Goal: Task Accomplishment & Management: Manage account settings

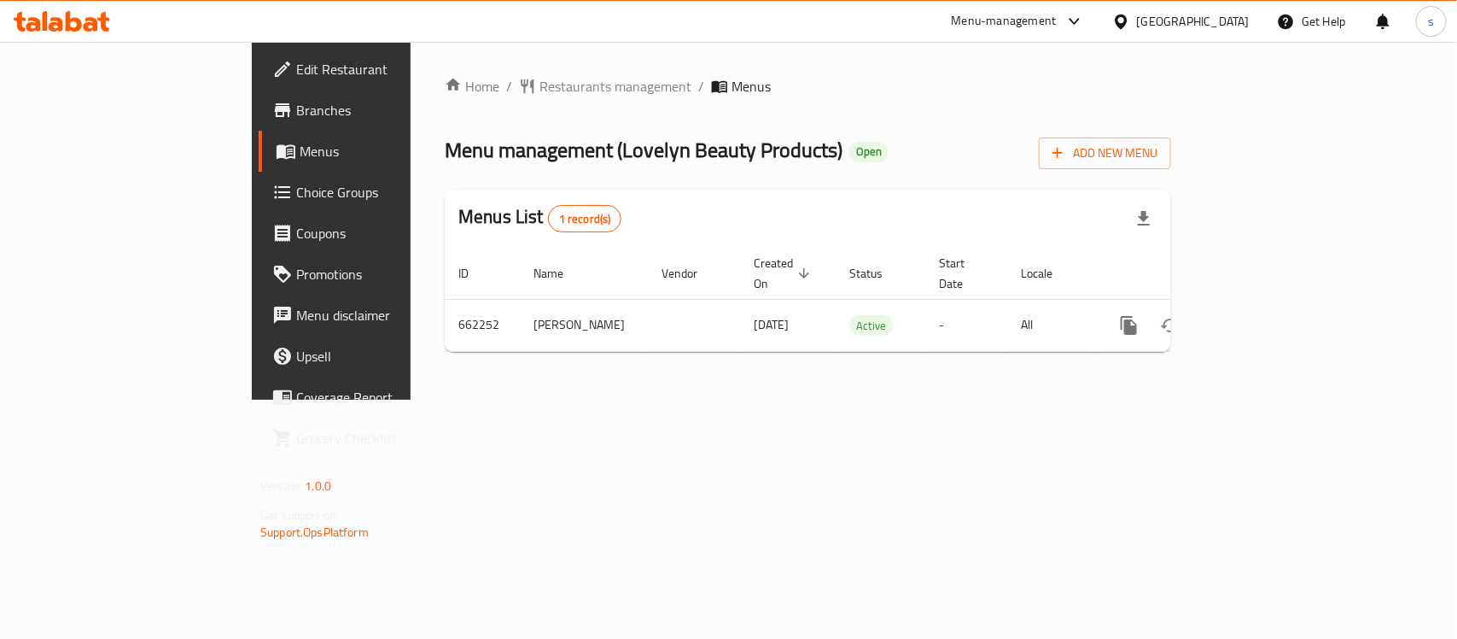
click at [1085, 19] on icon at bounding box center [1075, 21] width 20 height 20
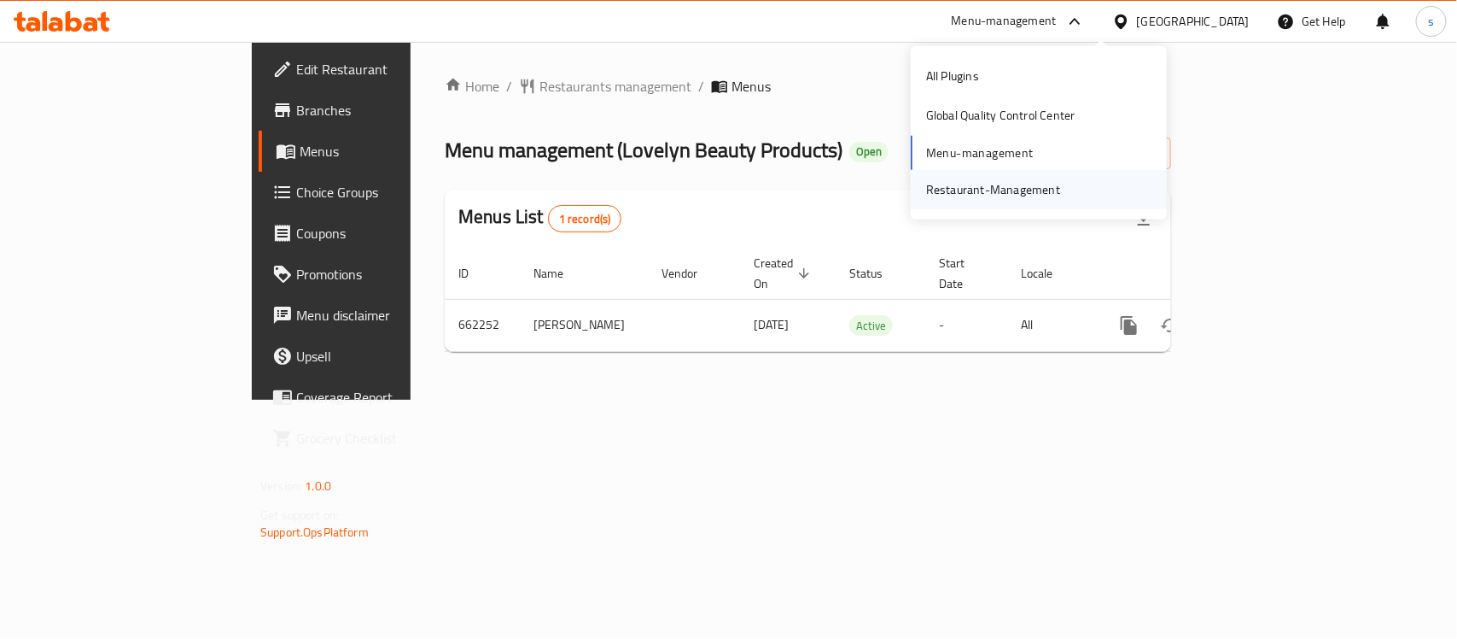
click at [1059, 199] on div "Restaurant-Management" at bounding box center [993, 189] width 161 height 39
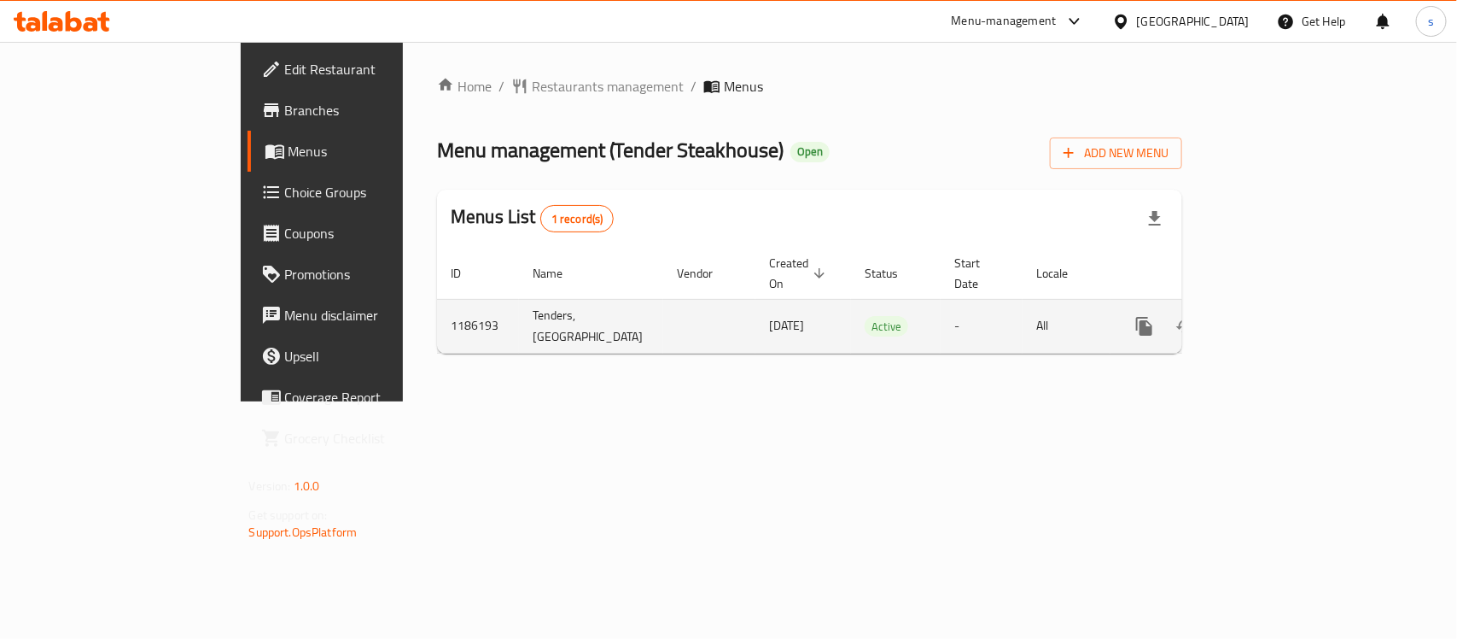
click at [1288, 312] on link "enhanced table" at bounding box center [1267, 326] width 41 height 41
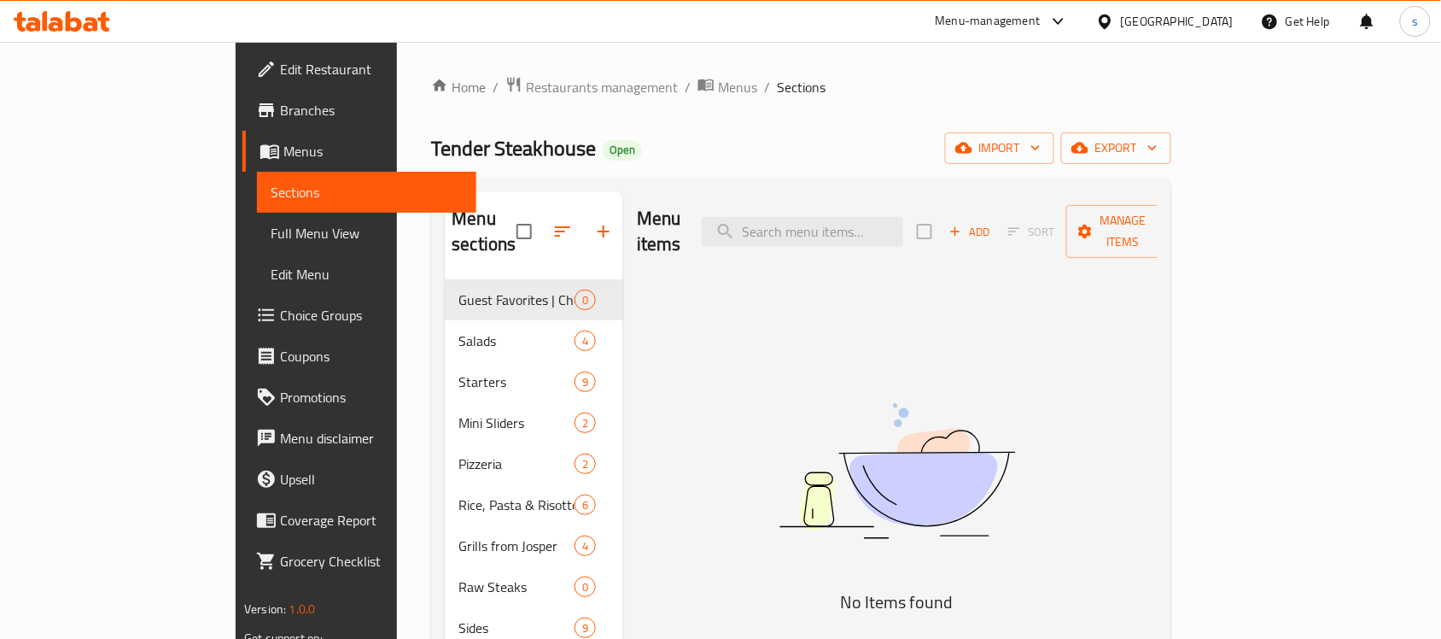
click at [906, 241] on div "Menu items Add Sort Manage items" at bounding box center [897, 231] width 521 height 81
click at [903, 230] on input "search" at bounding box center [802, 232] width 201 height 30
paste input "Classic Pasta Alfredo"
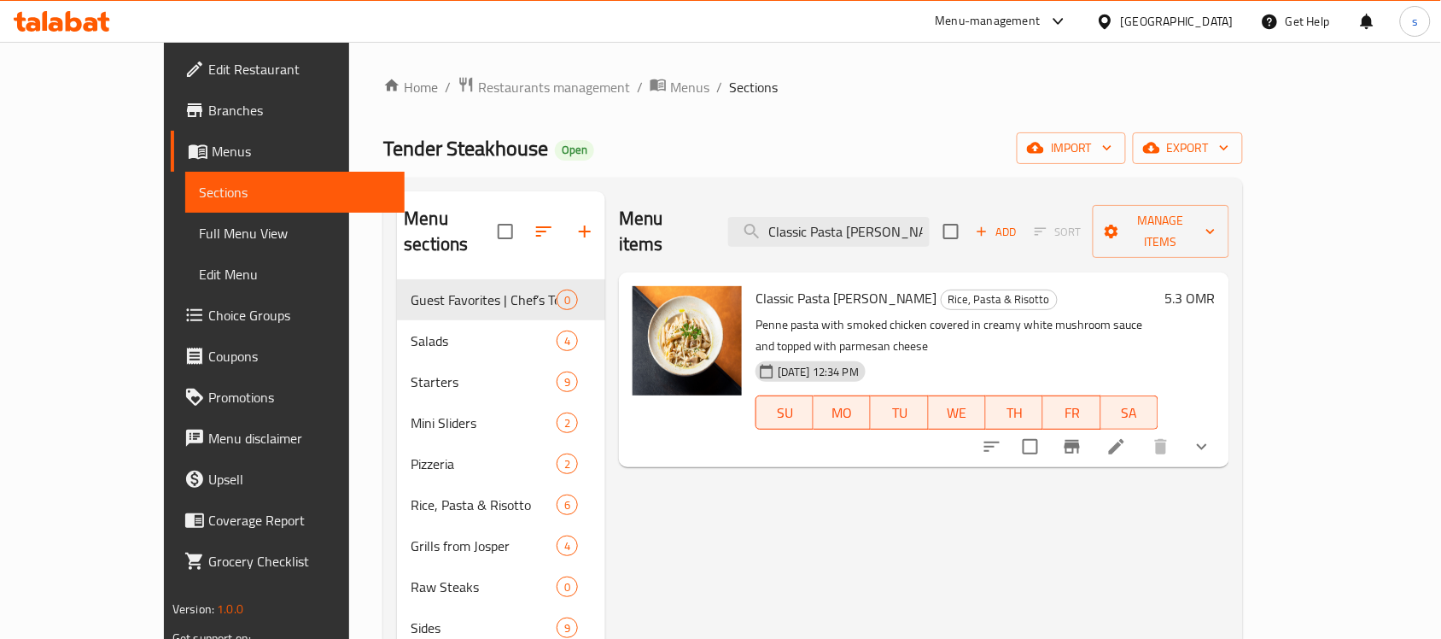
type input "Classic Pasta Alfredo"
click at [1189, 438] on div "Menu items Classic Pasta Alfredo Add Sort Manage items Classic Pasta Alfredo Ri…" at bounding box center [917, 525] width 624 height 668
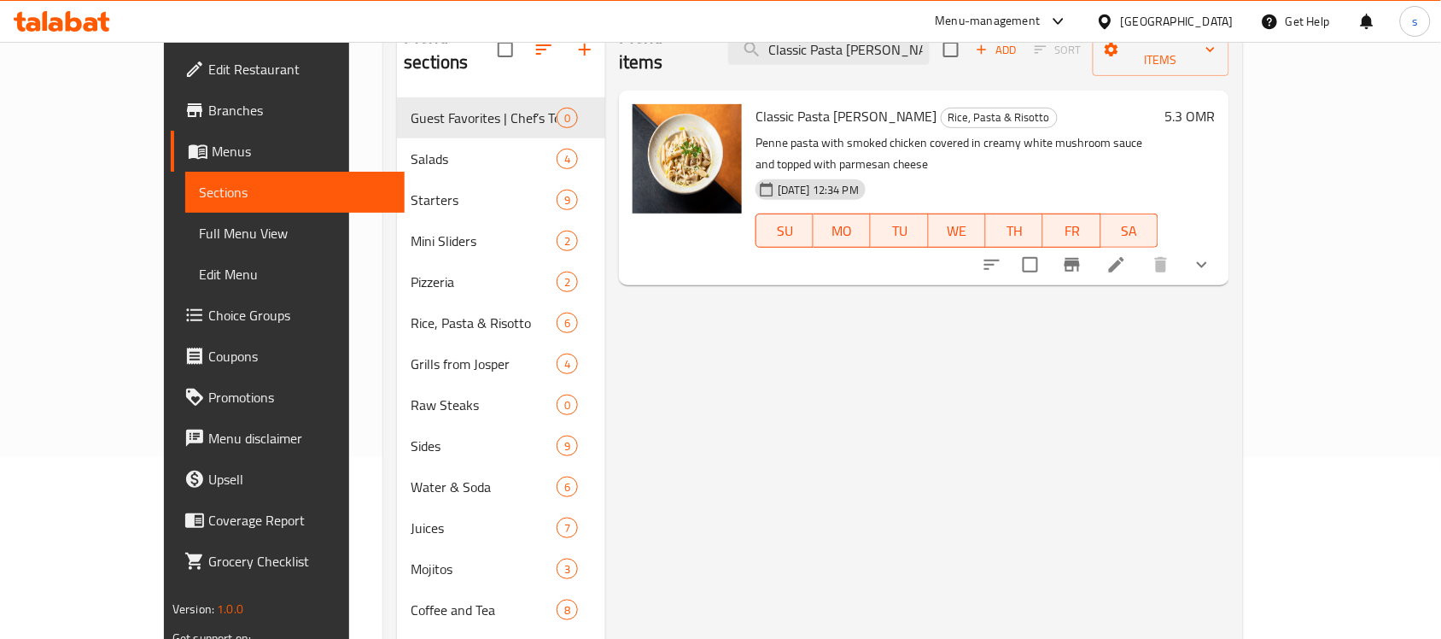
scroll to position [135, 0]
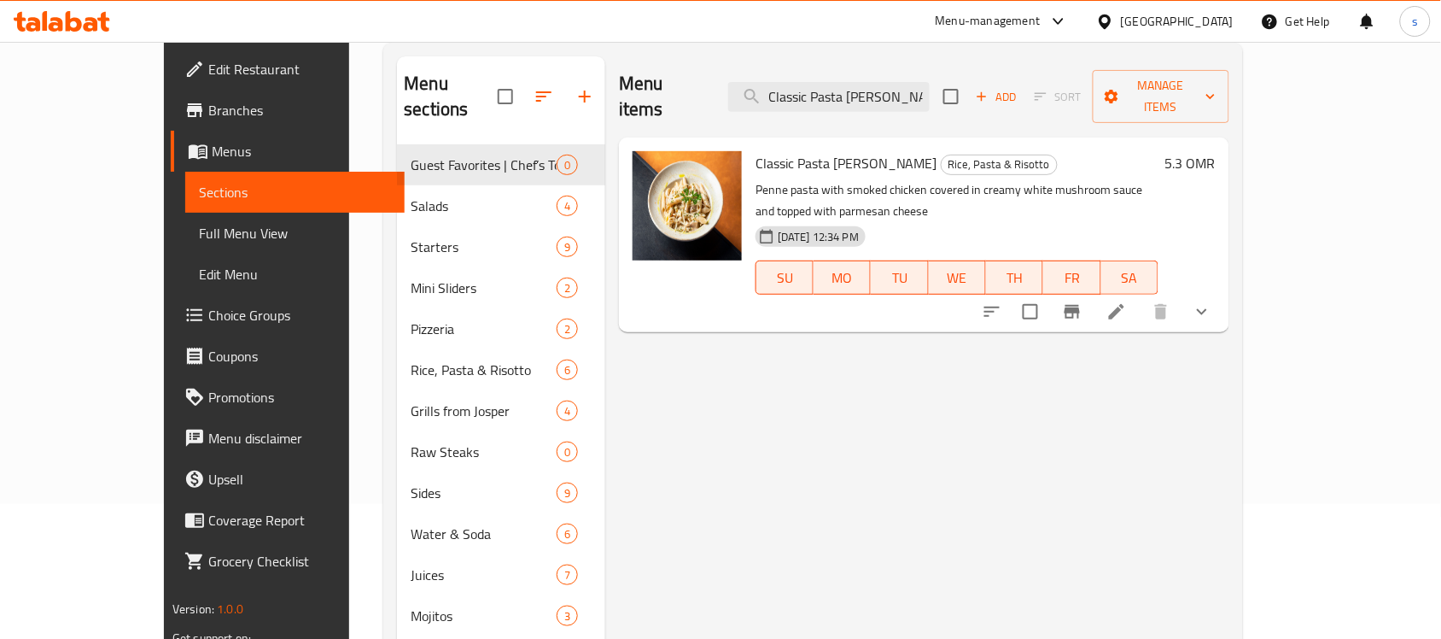
click at [1069, 19] on icon at bounding box center [1058, 21] width 20 height 20
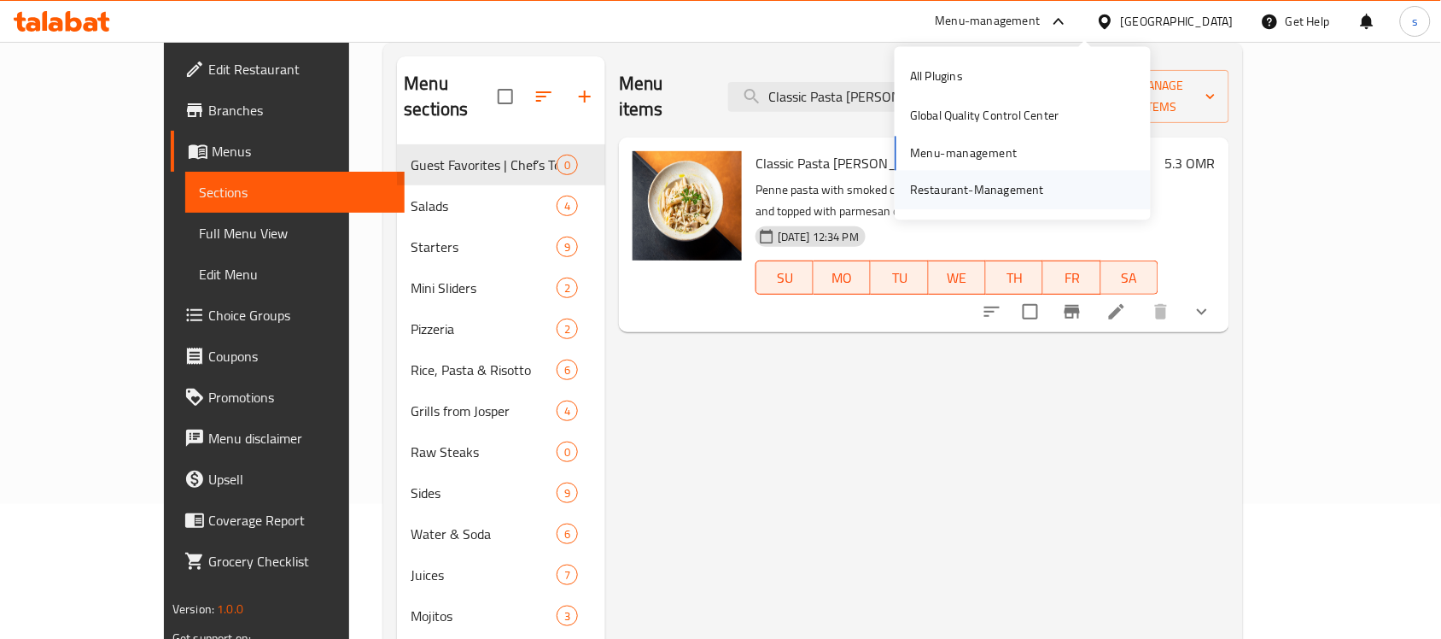
click at [1016, 182] on div "Restaurant-Management" at bounding box center [977, 189] width 134 height 19
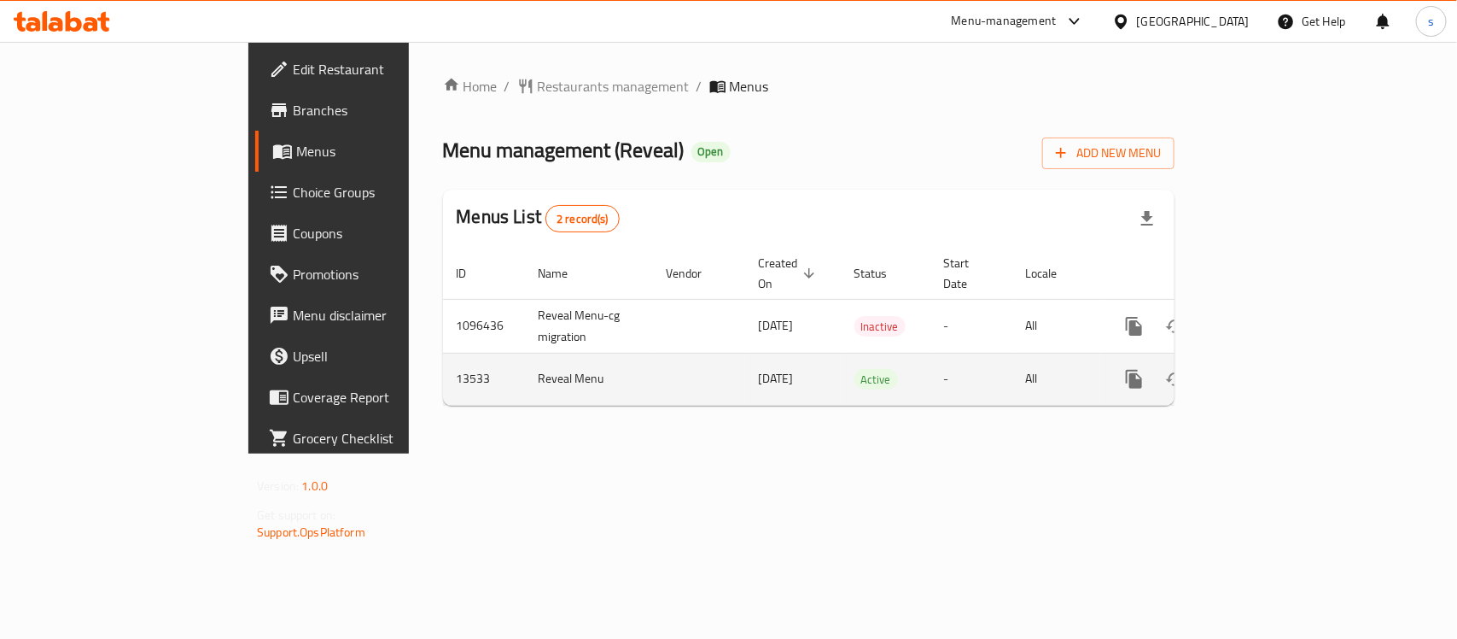
click at [1268, 369] on icon "enhanced table" at bounding box center [1257, 379] width 20 height 20
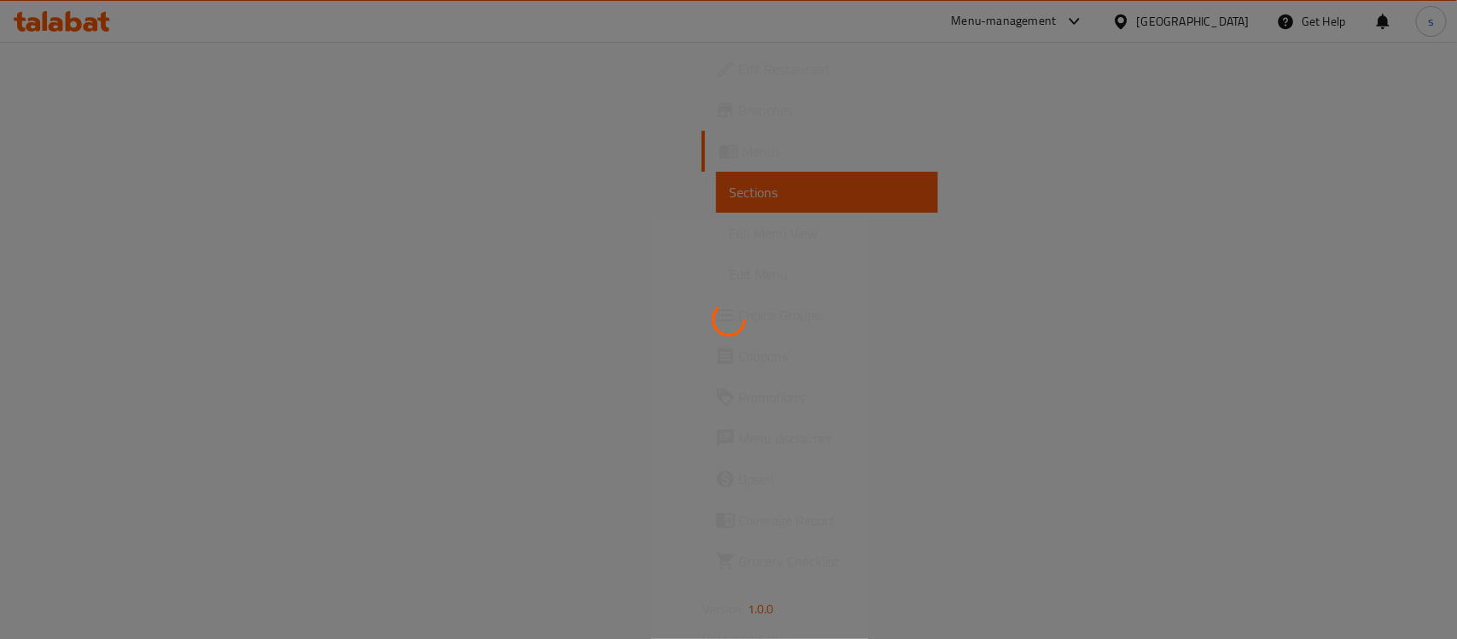
click at [1391, 359] on div at bounding box center [728, 319] width 1457 height 639
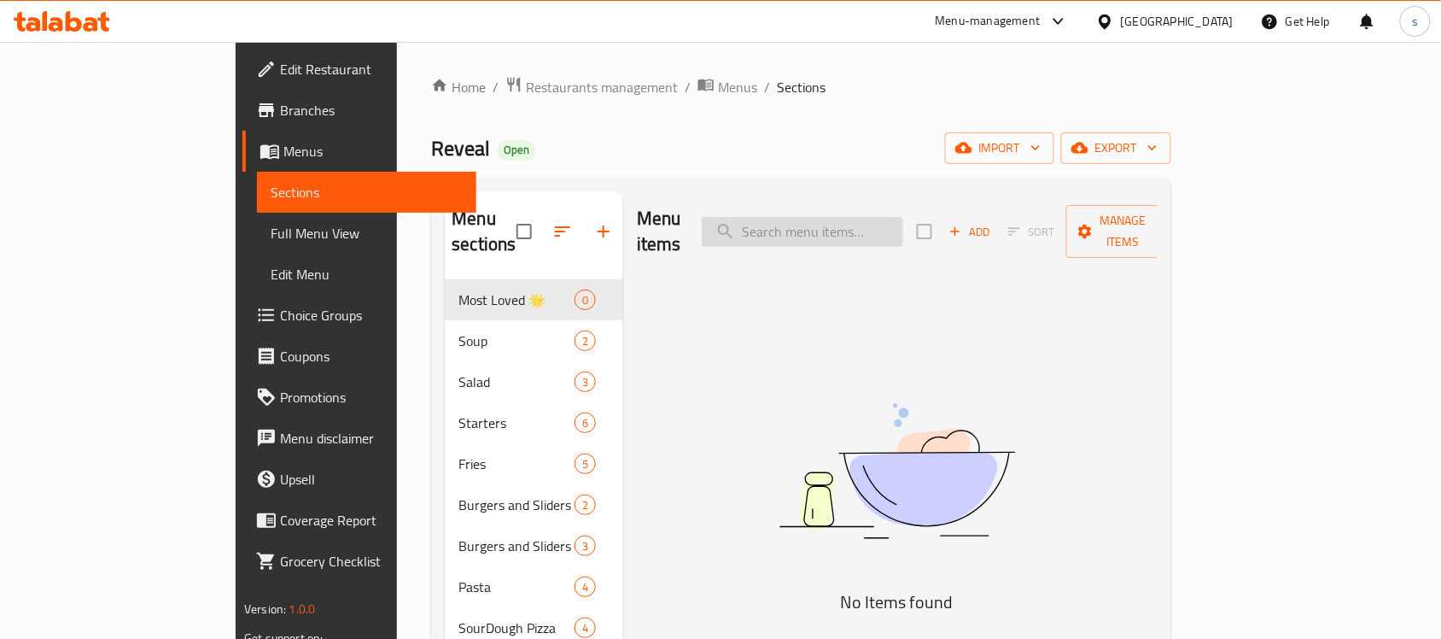
click at [838, 218] on input "search" at bounding box center [802, 232] width 201 height 30
paste input "Chicken Pops"
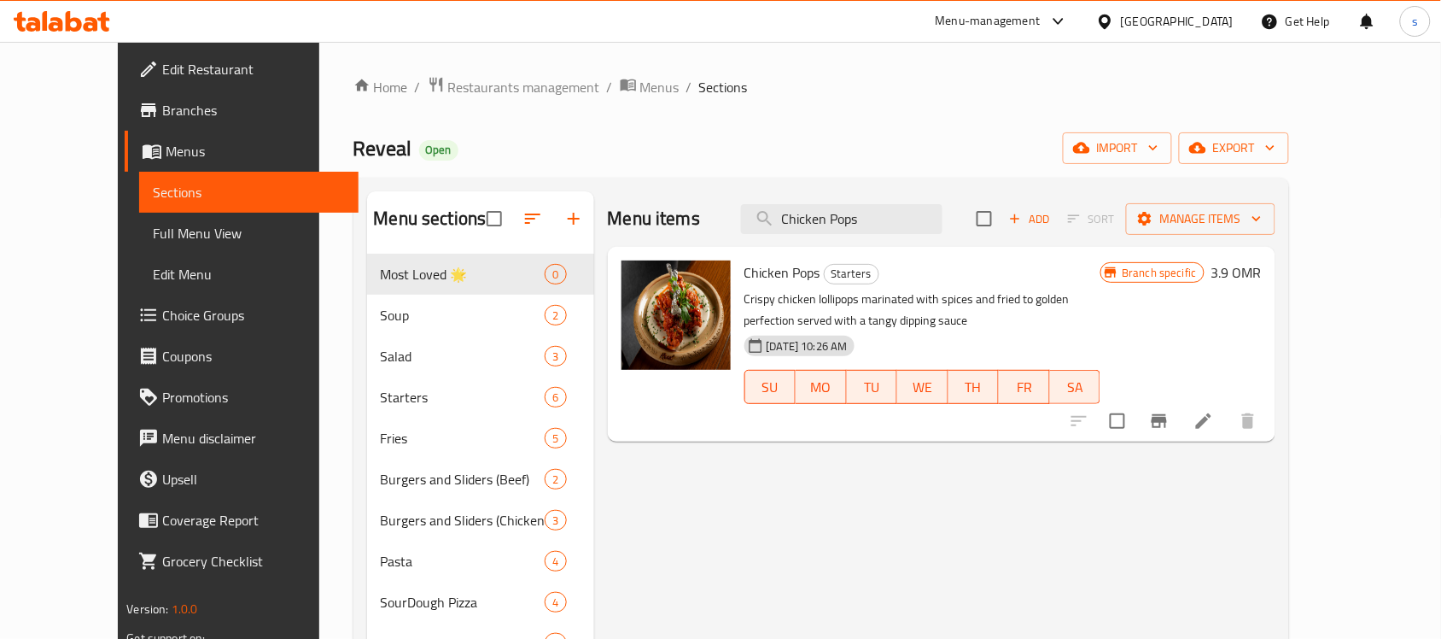
type input "Chicken Pops"
click at [1228, 434] on li at bounding box center [1204, 420] width 48 height 31
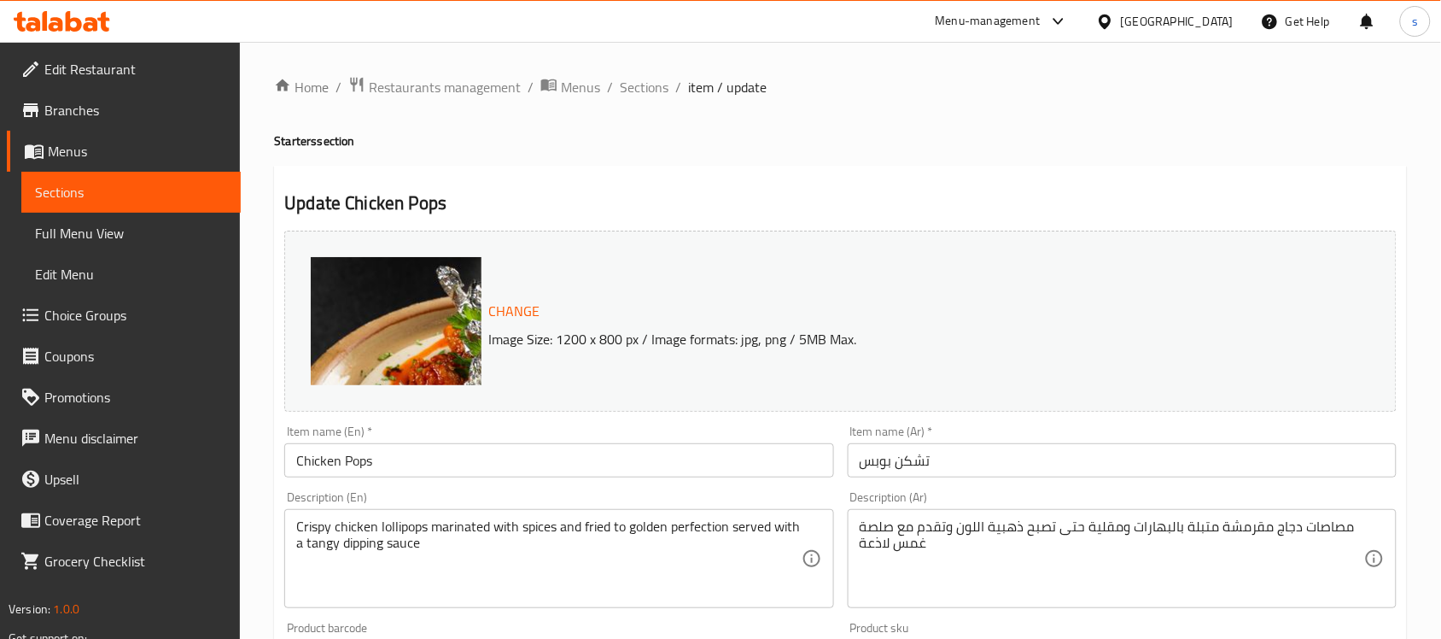
click at [1018, 360] on div "Change Image Size: 1200 x 800 px / Image formats: jpg, png / 5MB Max." at bounding box center [840, 320] width 1112 height 181
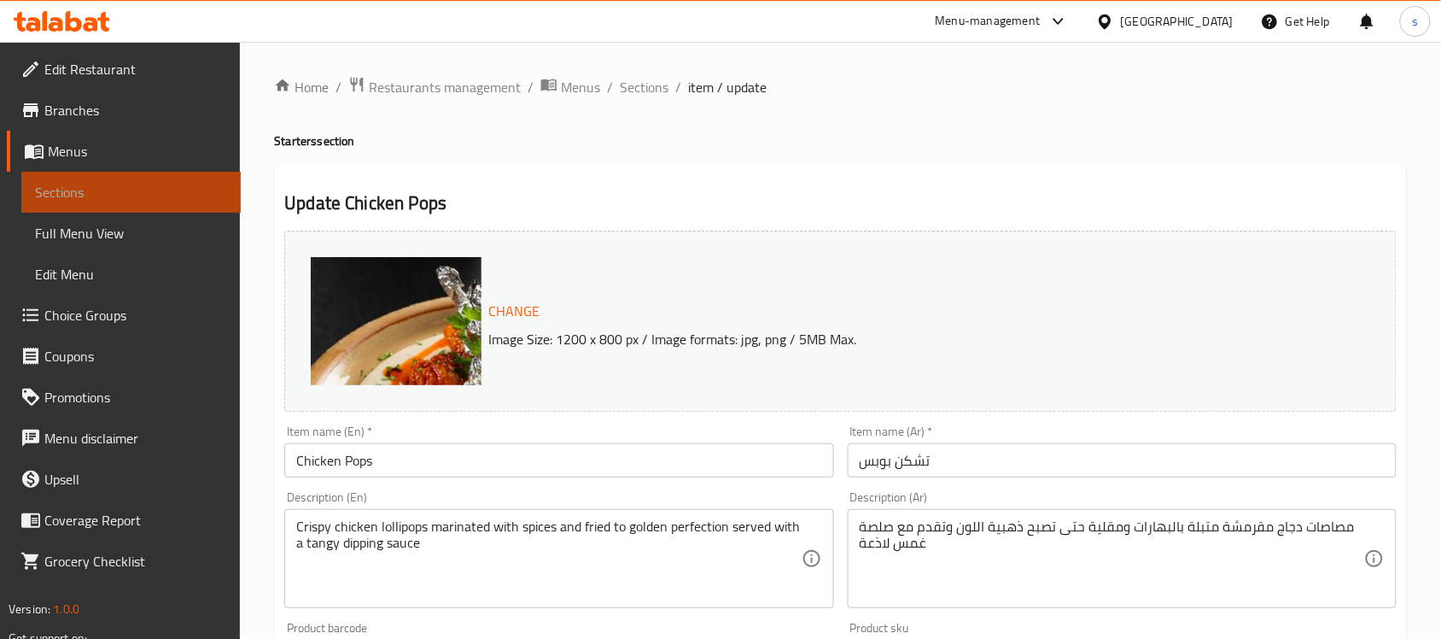
click at [168, 190] on span "Sections" at bounding box center [131, 192] width 192 height 20
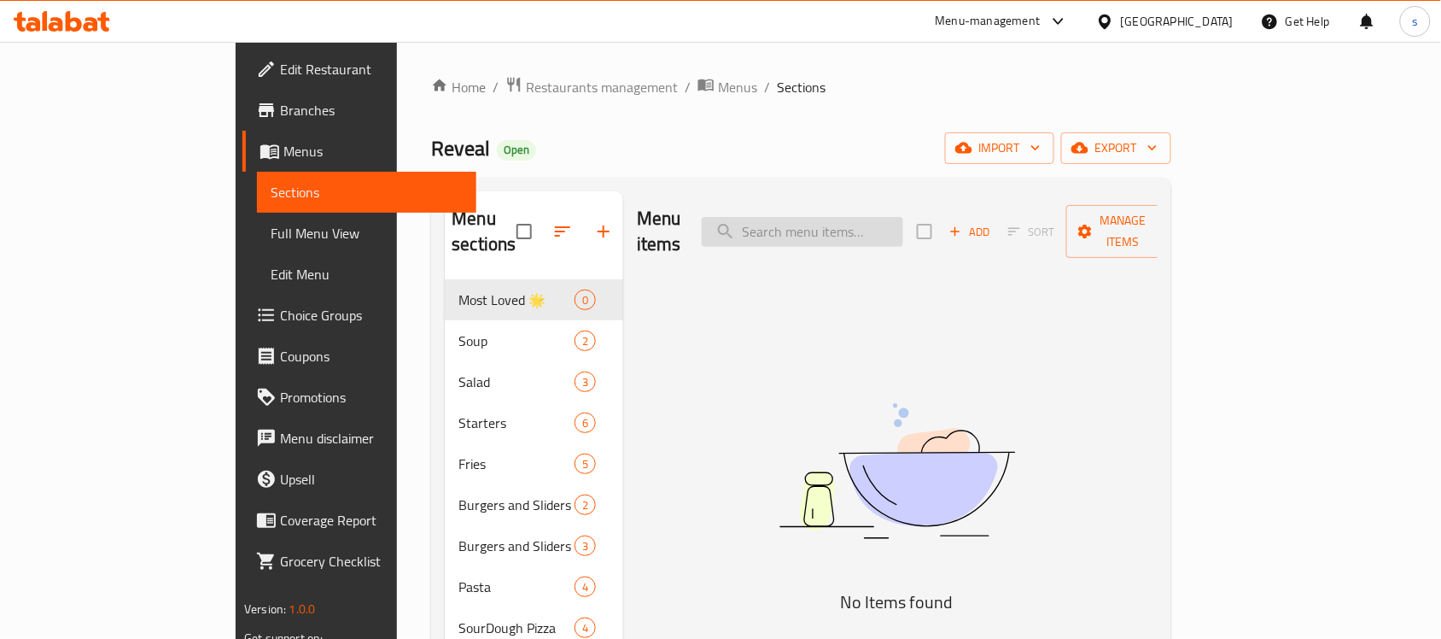
click at [868, 225] on input "search" at bounding box center [802, 232] width 201 height 30
paste input "Chicken Pops"
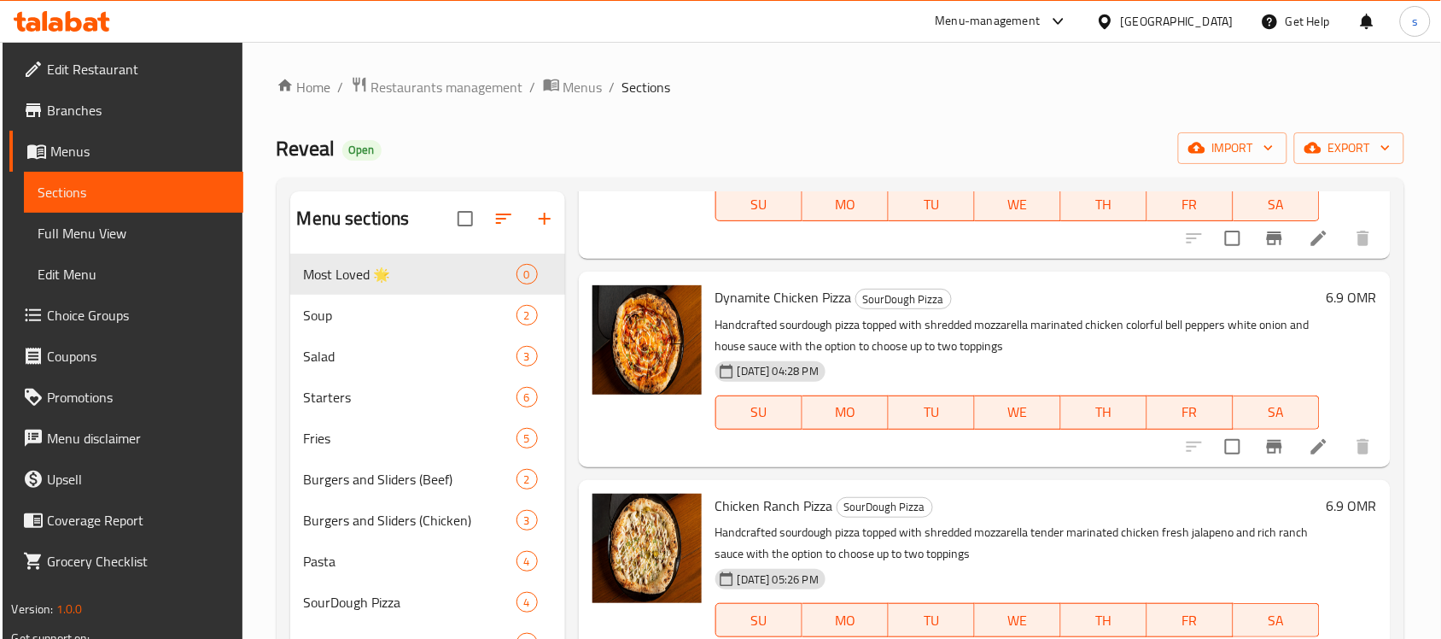
scroll to position [1436, 0]
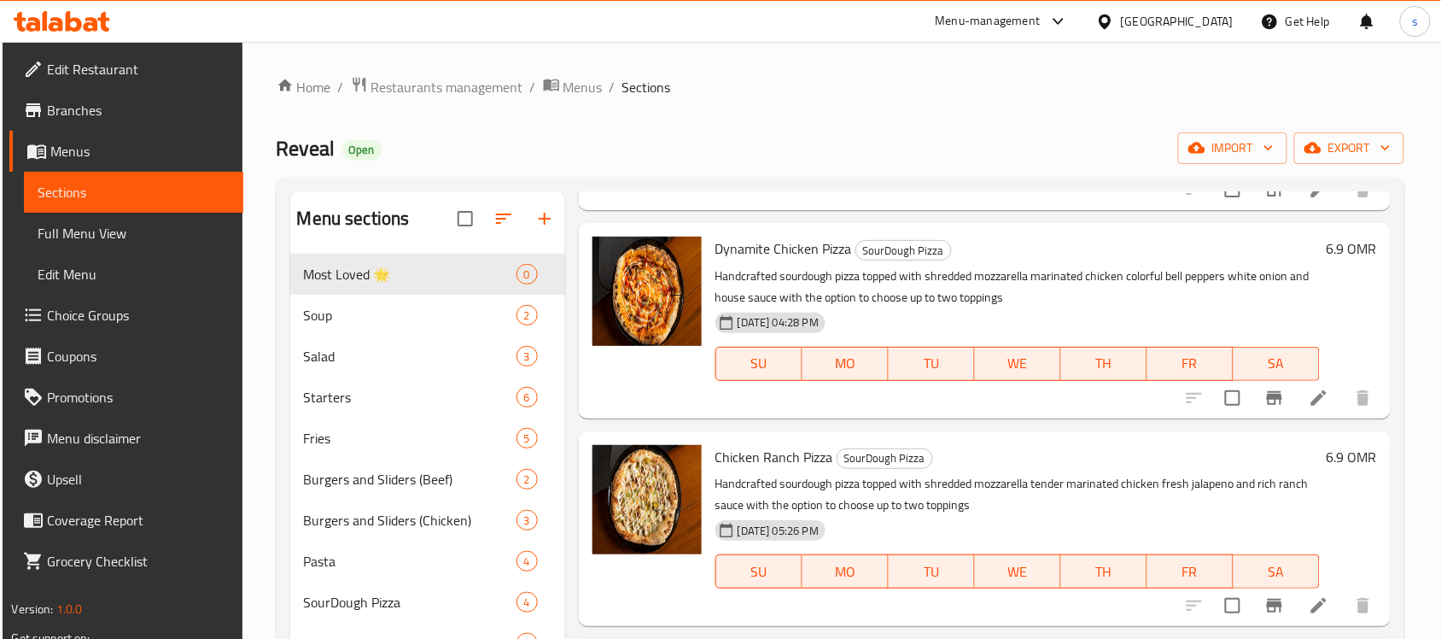
type input "Chicken"
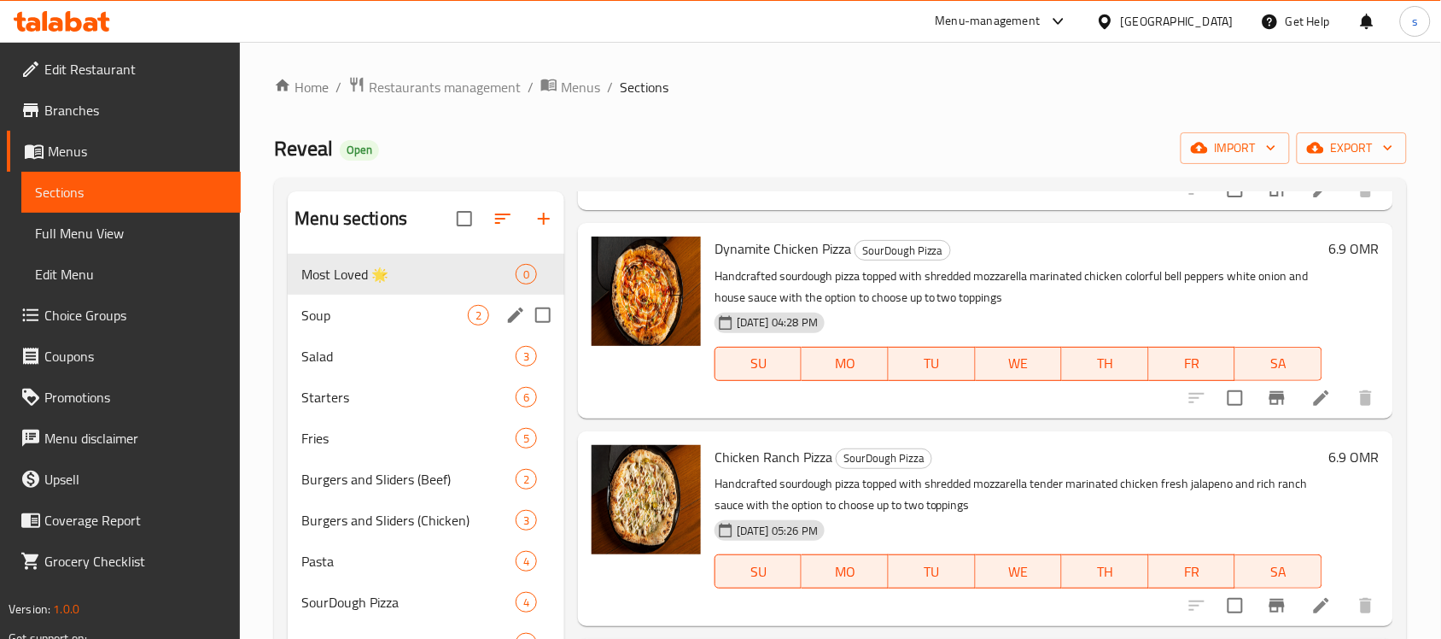
click at [367, 304] on div "Soup 2" at bounding box center [426, 315] width 277 height 41
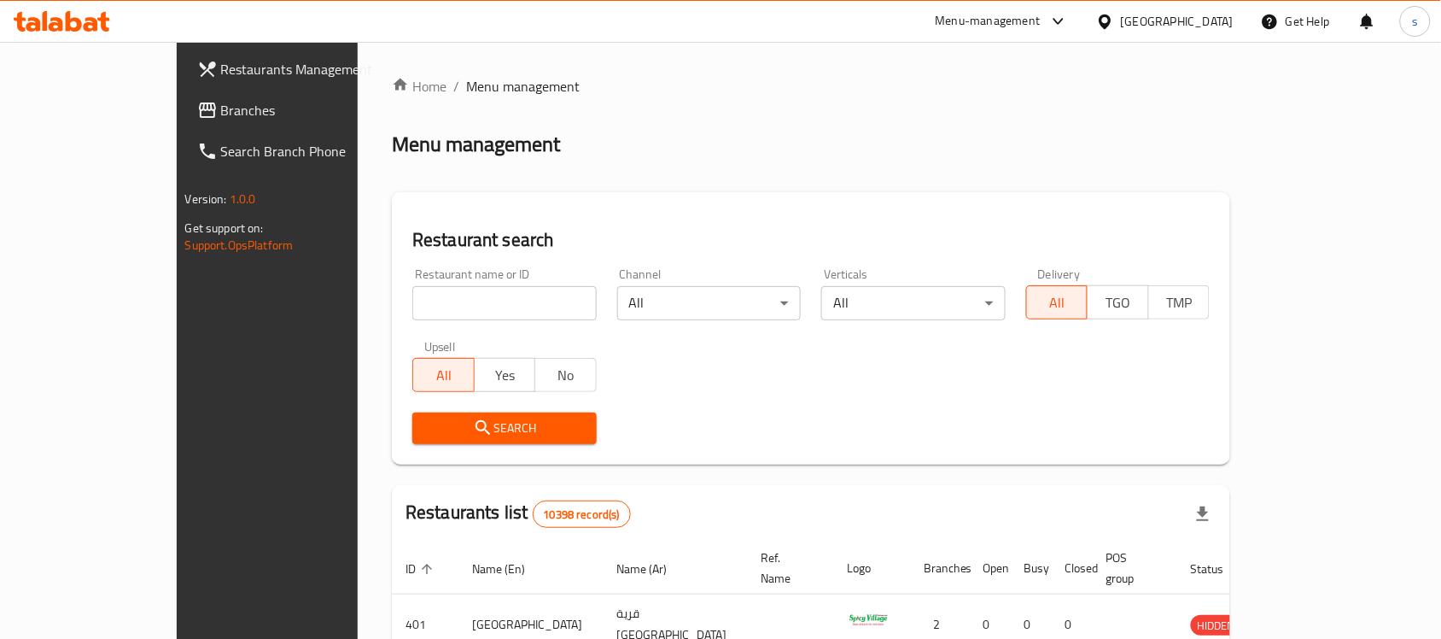
click at [1041, 24] on div "Menu-management" at bounding box center [988, 21] width 105 height 20
click at [993, 106] on div "Global Quality Control Center" at bounding box center [984, 115] width 149 height 19
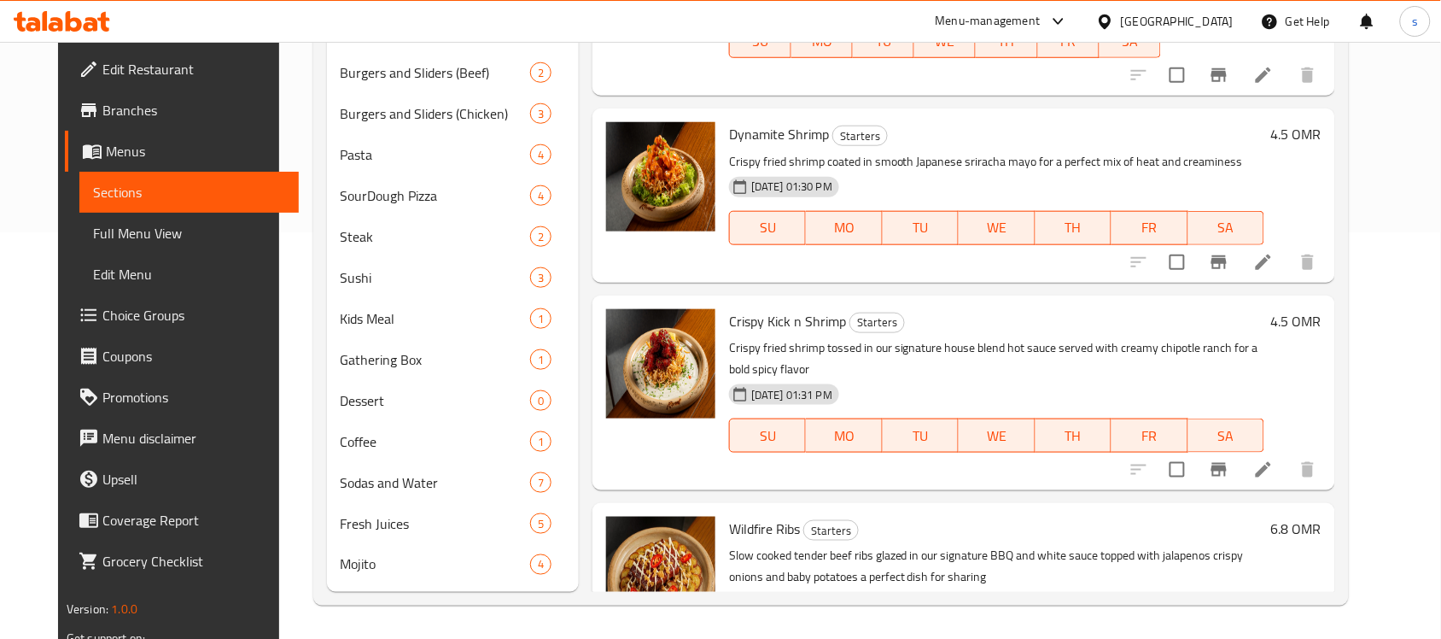
scroll to position [99, 0]
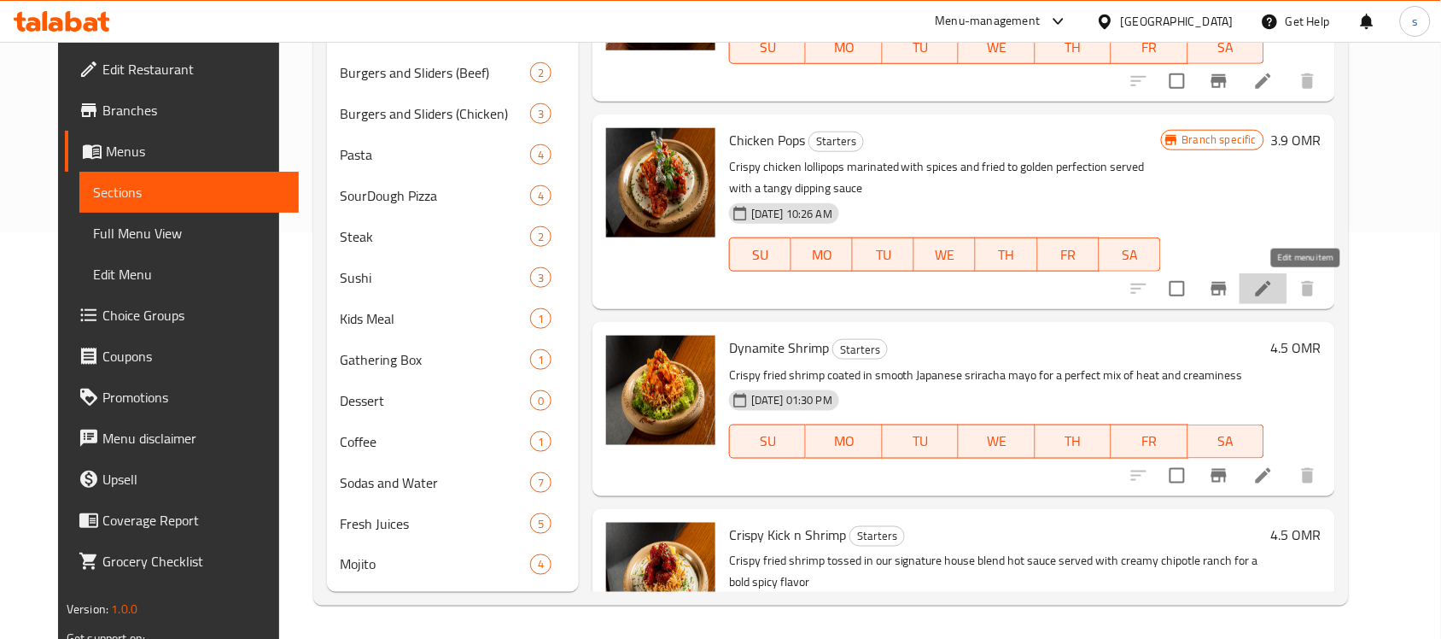
click at [1274, 289] on icon at bounding box center [1263, 288] width 20 height 20
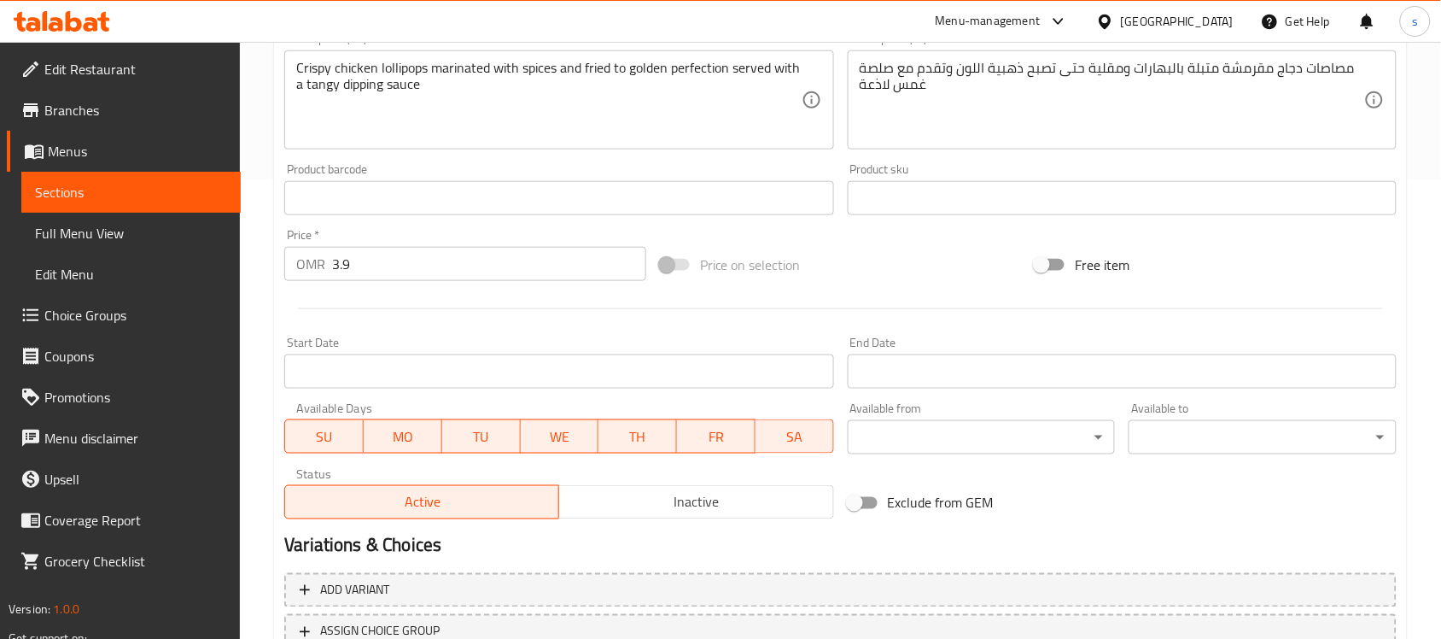
scroll to position [590, 0]
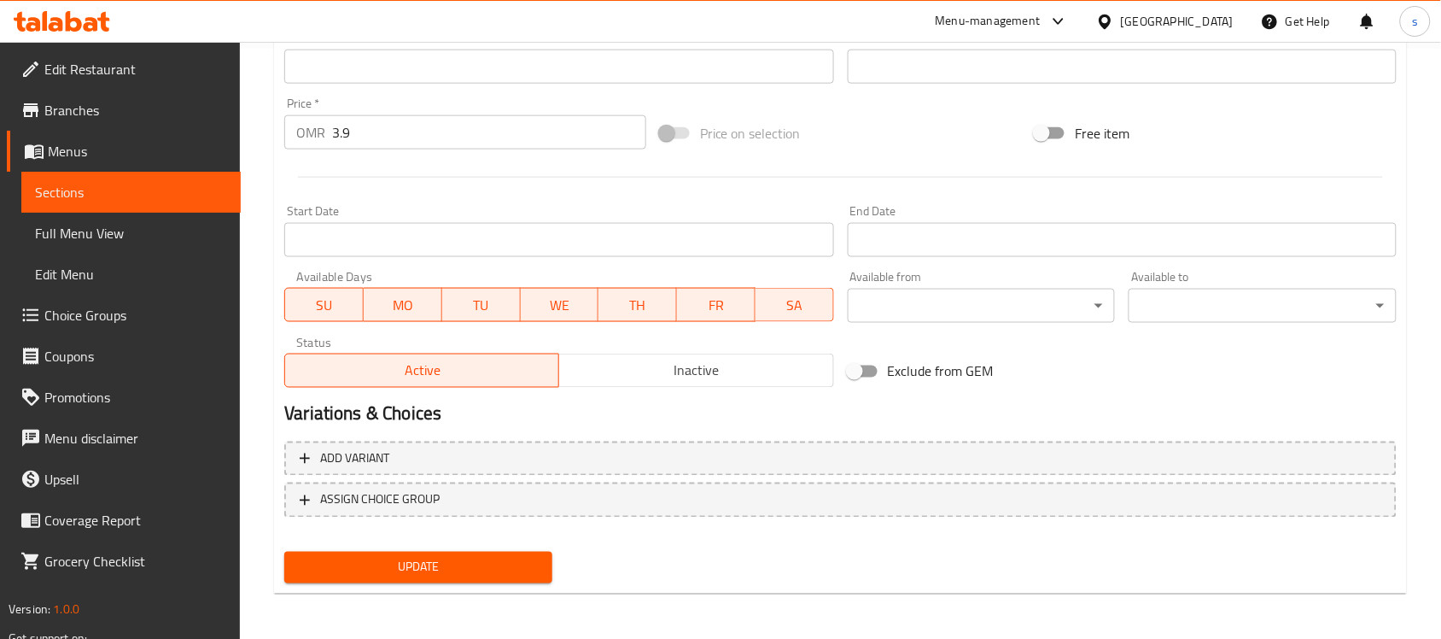
click at [1414, 398] on div "Home / Restaurants management / Menus / Sections / item / update Starters secti…" at bounding box center [840, 46] width 1201 height 1189
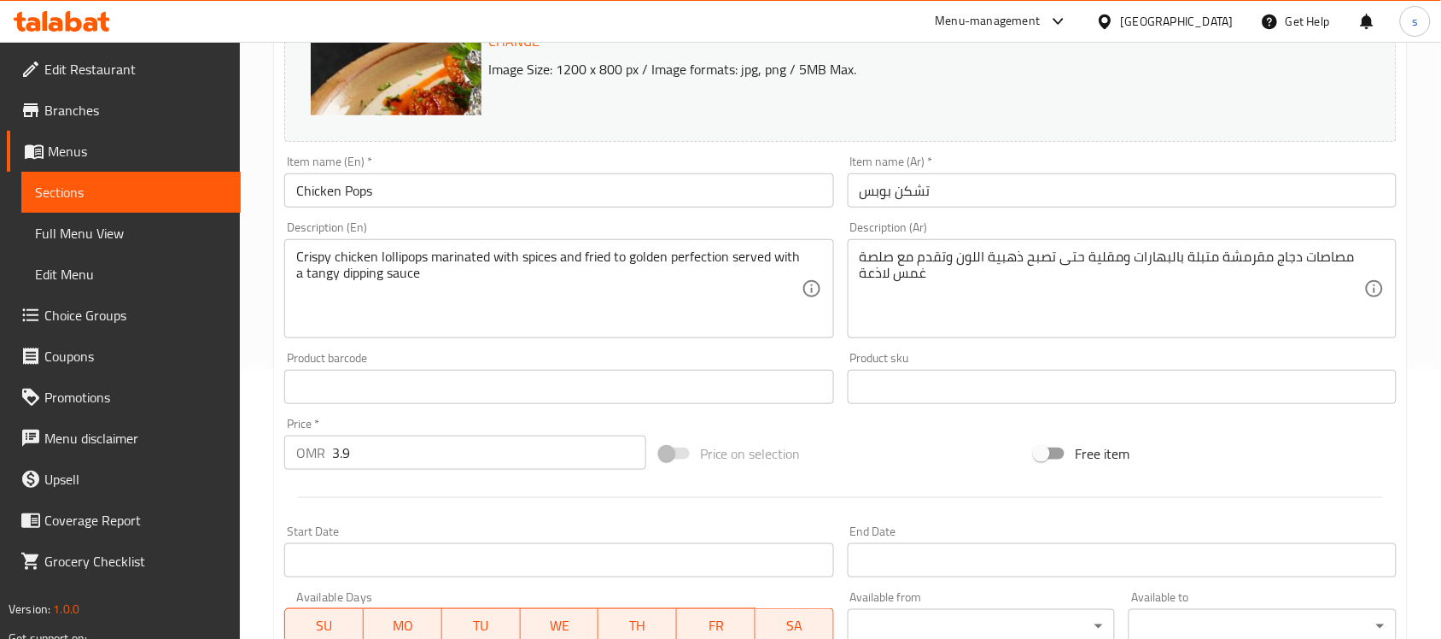
scroll to position [163, 0]
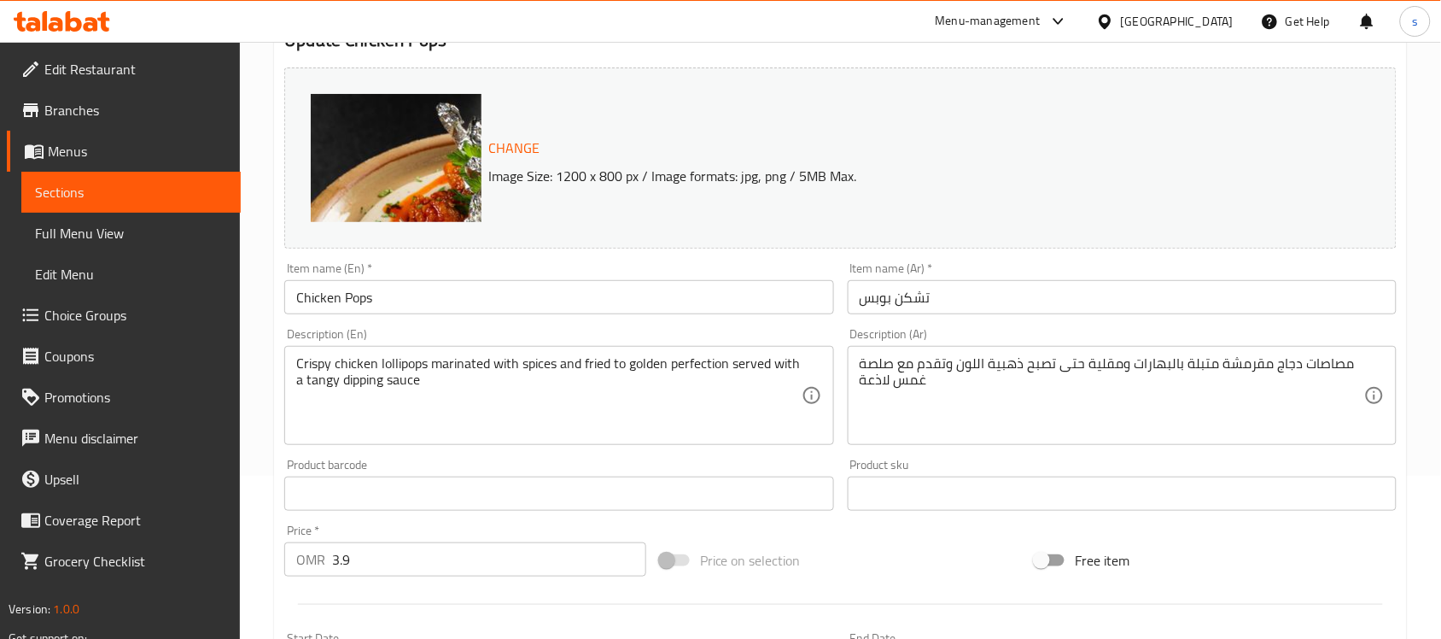
click at [1281, 260] on div "Item name (Ar)   * تشكن بوبس Item name (Ar) *" at bounding box center [1122, 288] width 563 height 66
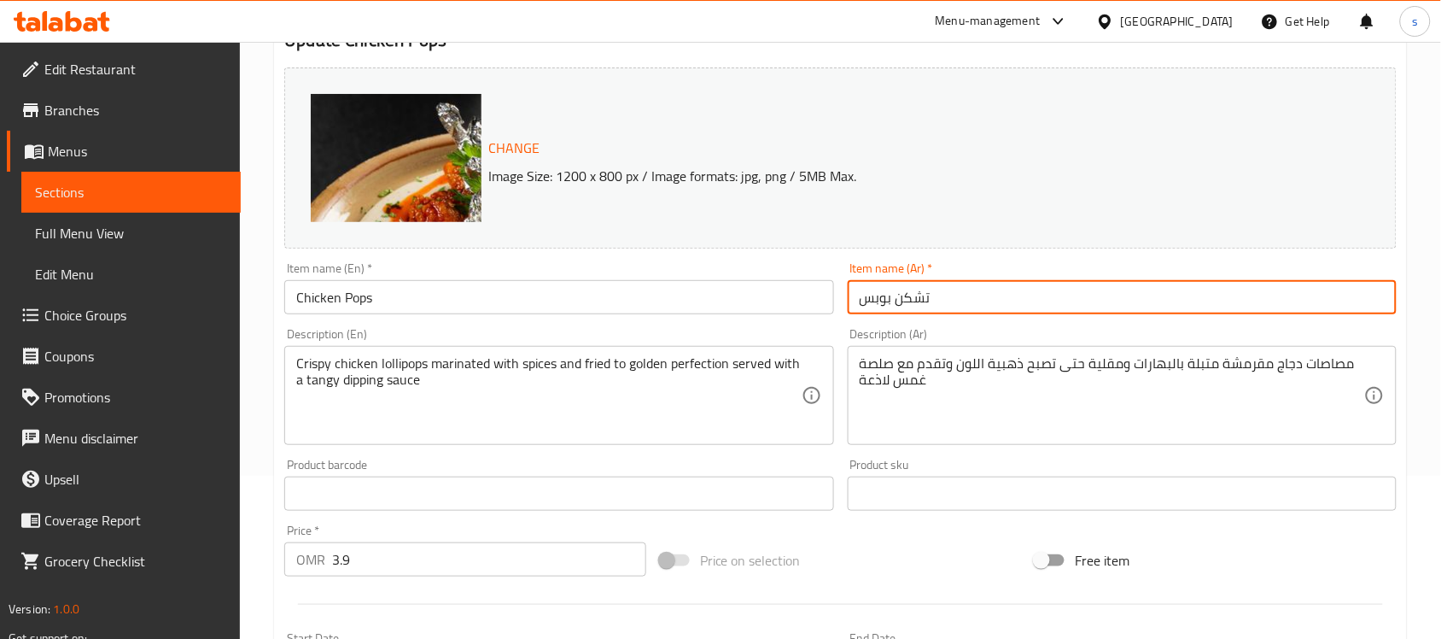
click at [1251, 283] on input "تشكن بوبس" at bounding box center [1122, 297] width 549 height 34
click at [949, 299] on input "تشكن بوبس" at bounding box center [1122, 297] width 549 height 34
